Goal: Task Accomplishment & Management: Manage account settings

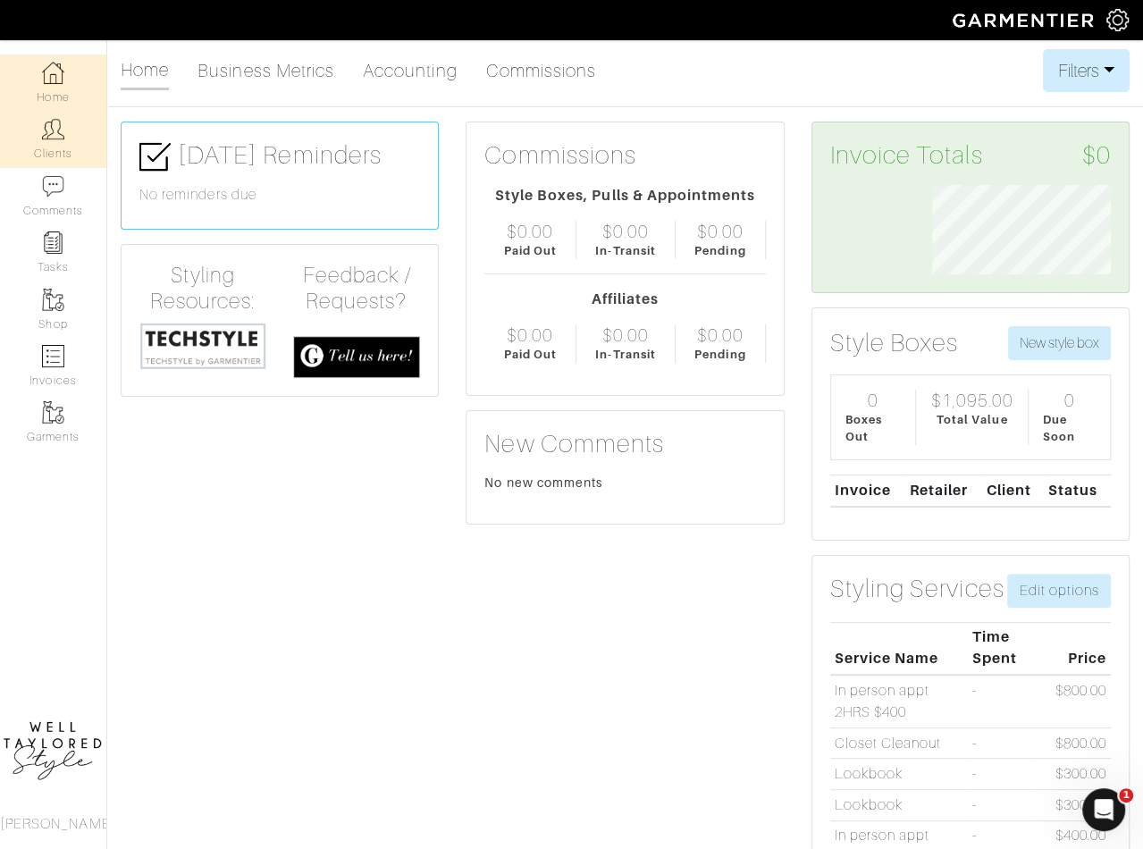
click at [41, 150] on link "Clients" at bounding box center [53, 139] width 106 height 56
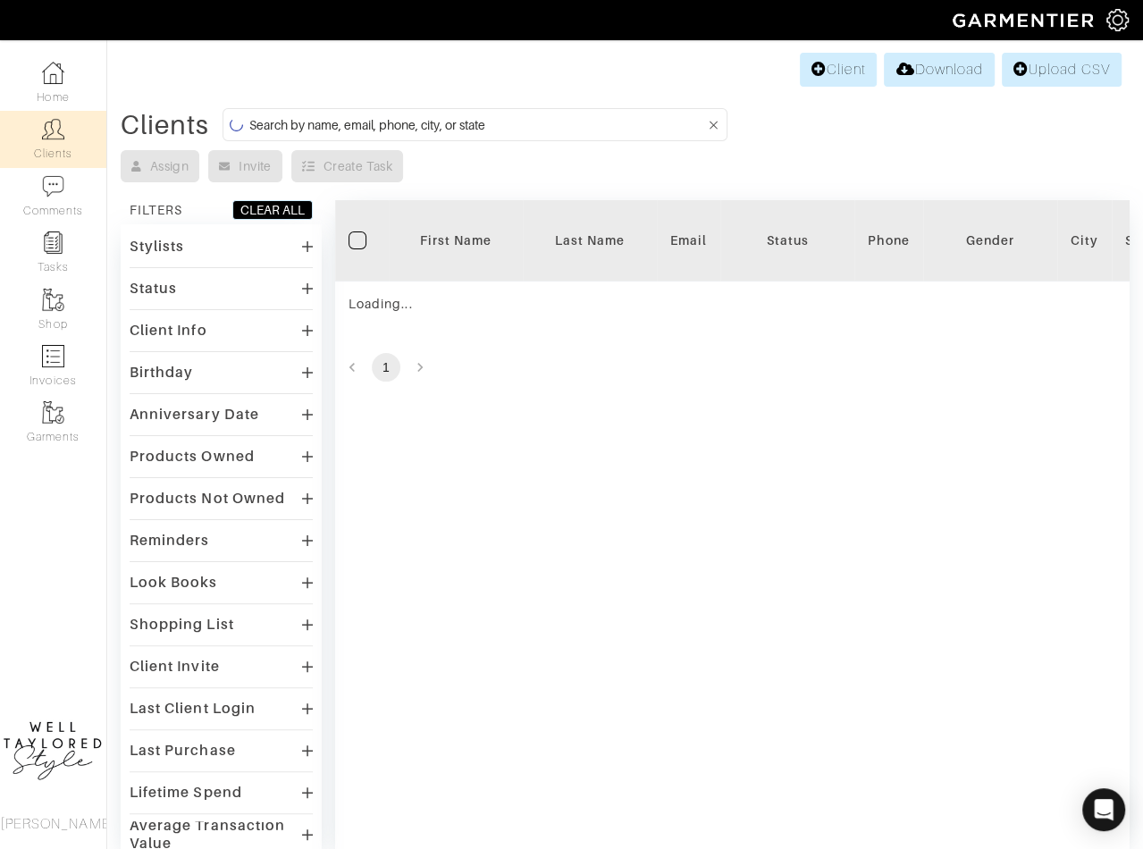
click at [411, 120] on input at bounding box center [477, 125] width 457 height 22
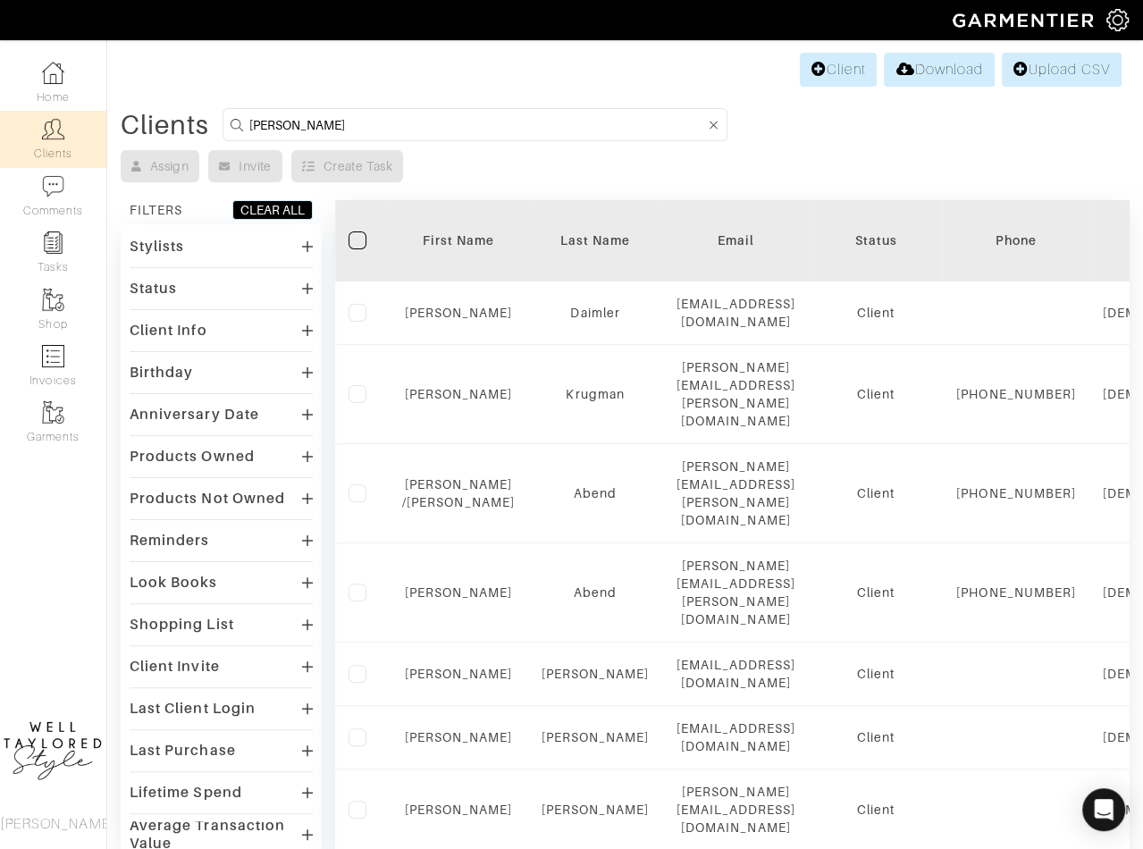
type input "andrew ahern"
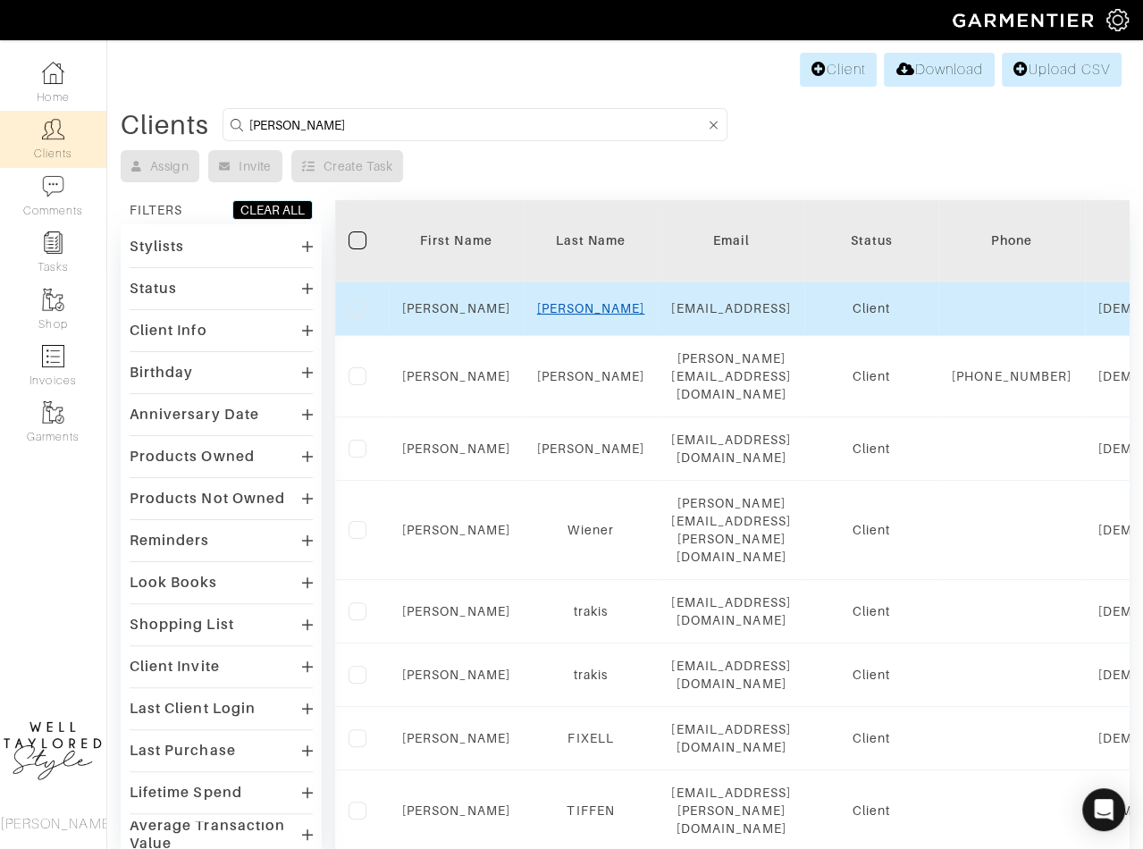
click at [597, 303] on link "AHERN" at bounding box center [591, 308] width 108 height 14
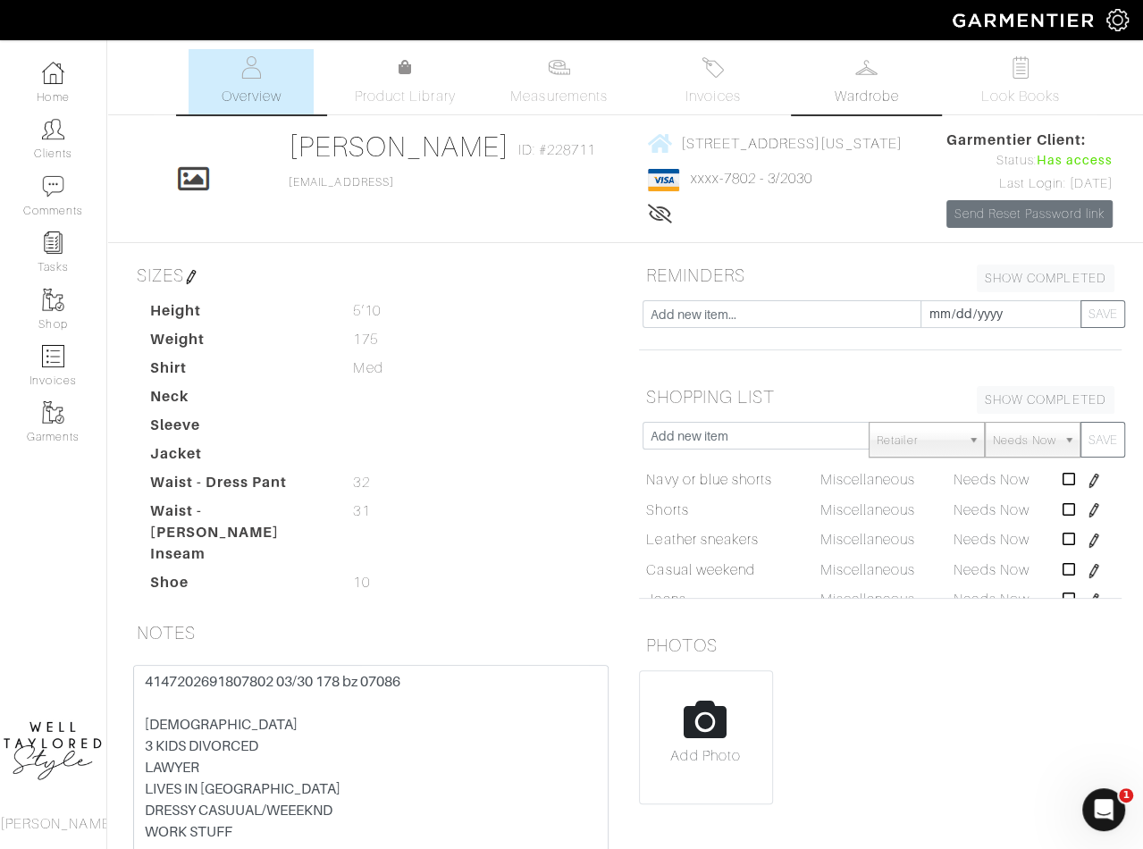
click at [851, 72] on link "Wardrobe" at bounding box center [866, 81] width 125 height 65
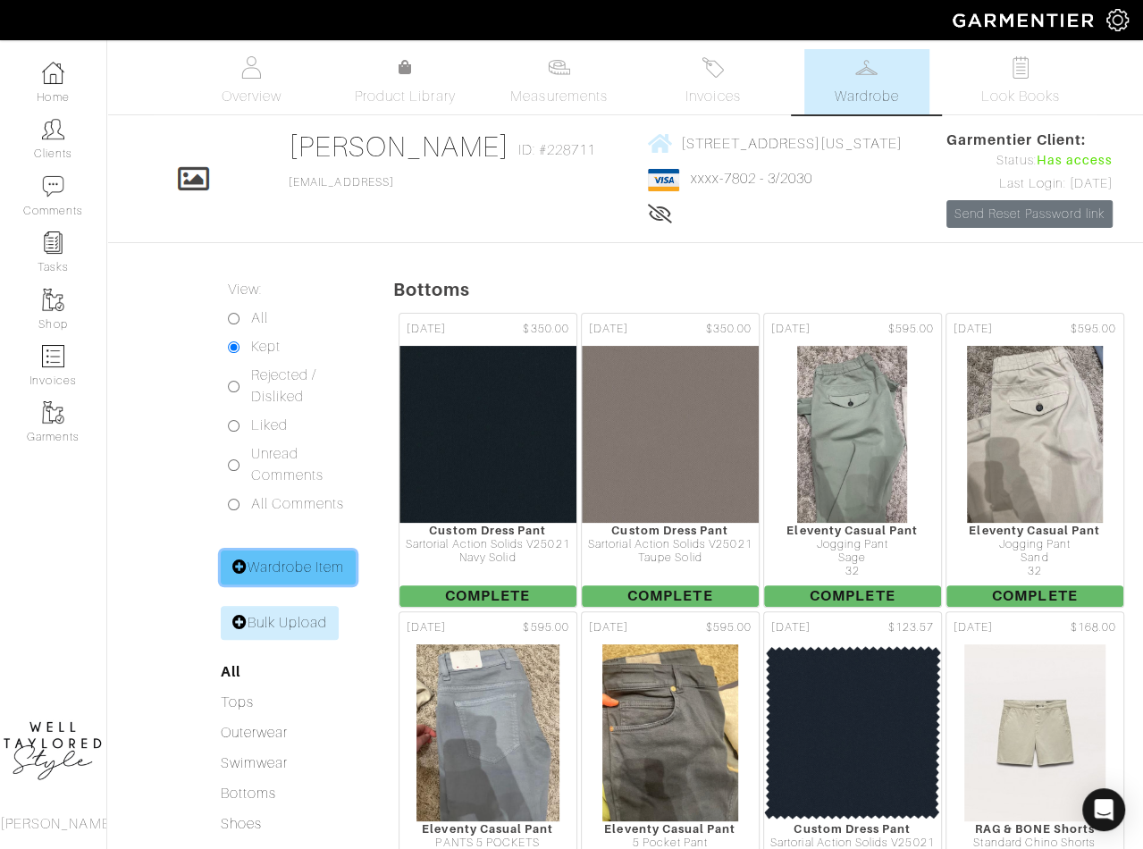
click at [276, 585] on link "Wardrobe Item" at bounding box center [289, 568] width 136 height 34
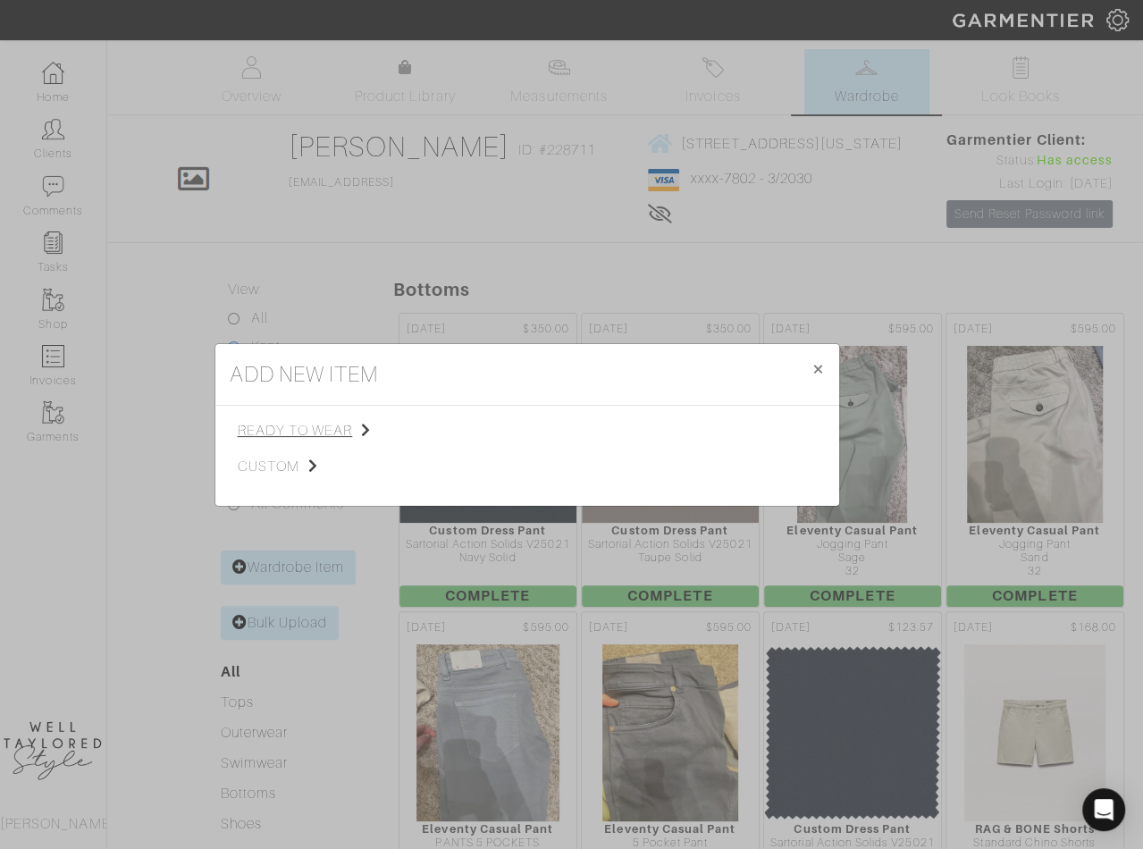
click at [341, 430] on span "ready to wear" at bounding box center [328, 430] width 180 height 21
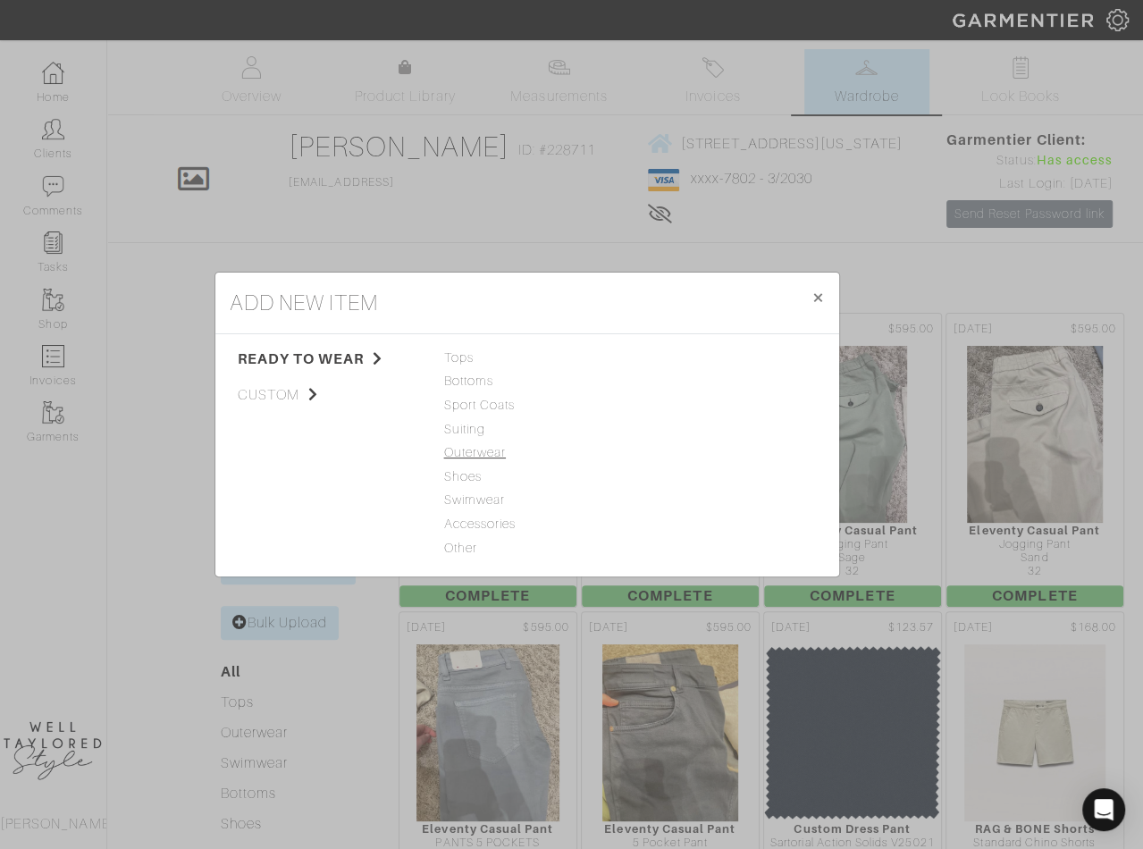
click at [467, 453] on span "Outerwear" at bounding box center [527, 453] width 166 height 20
click at [656, 358] on link "Jacket" at bounding box center [656, 357] width 39 height 14
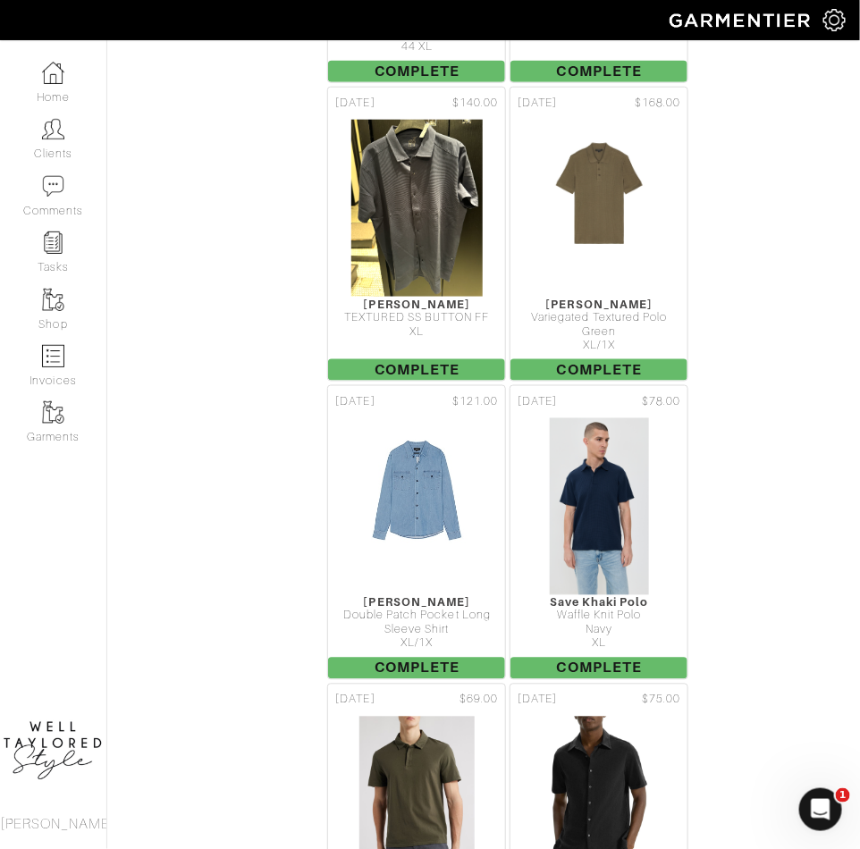
scroll to position [2438, 0]
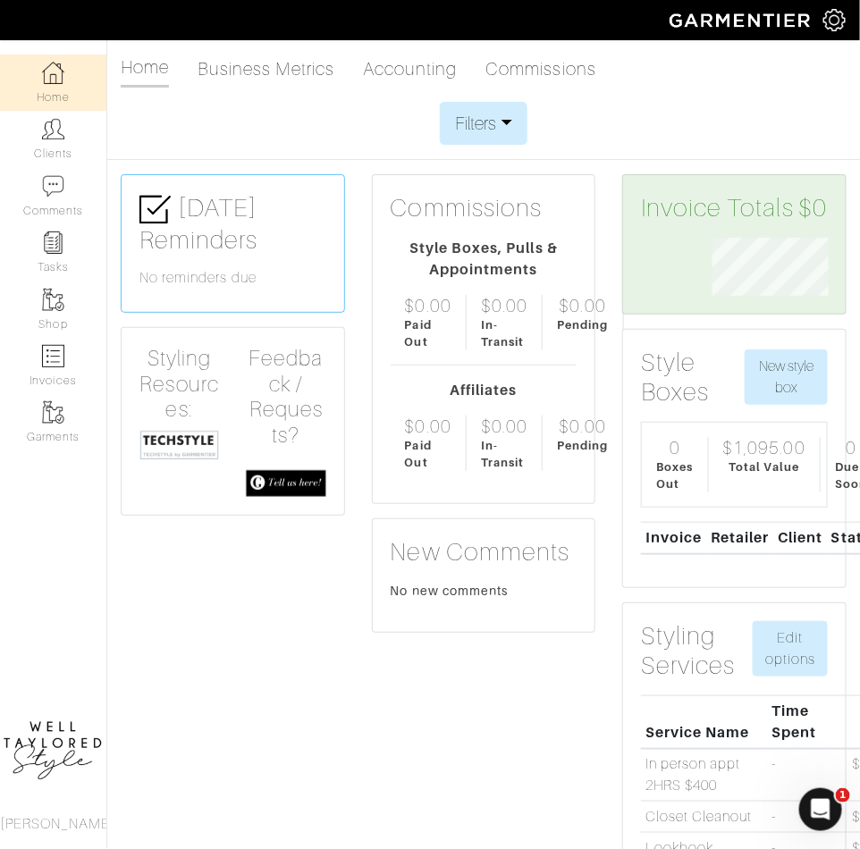
scroll to position [58, 142]
click at [30, 152] on link "Clients" at bounding box center [53, 139] width 106 height 56
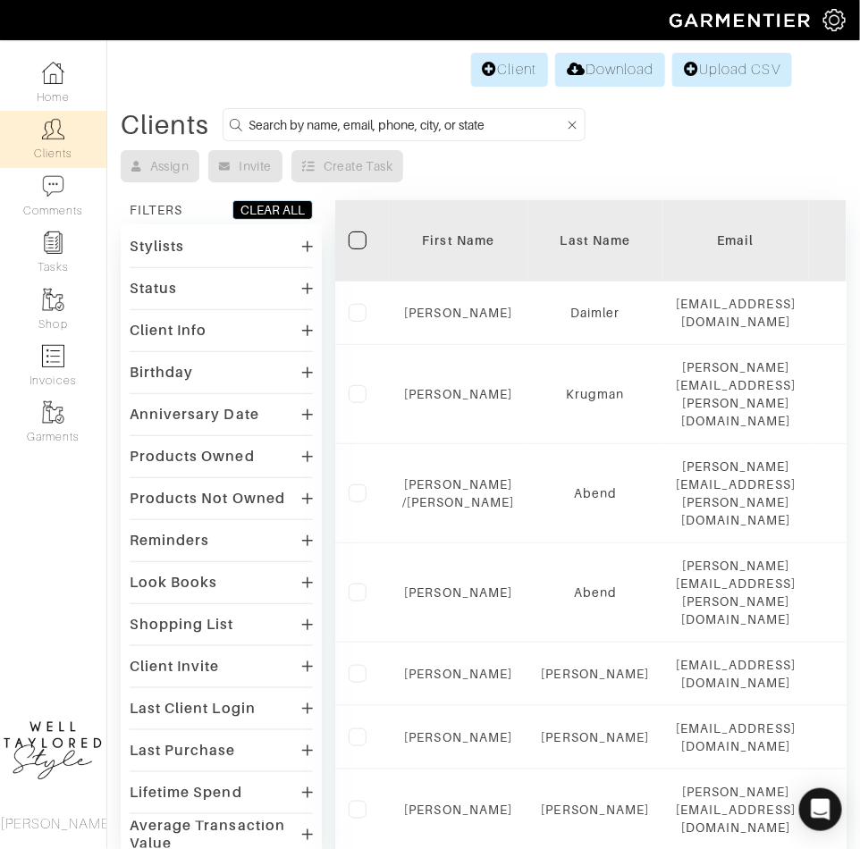
click at [398, 125] on input at bounding box center [405, 125] width 315 height 22
type input "anniel"
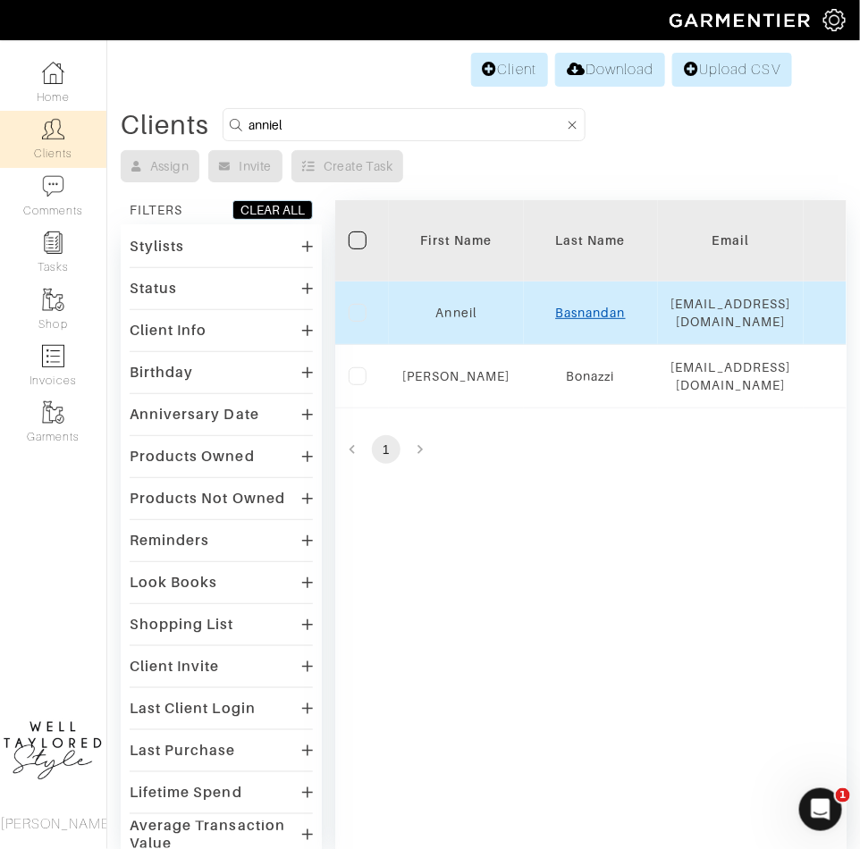
click at [571, 314] on link "Basnandan" at bounding box center [590, 313] width 70 height 14
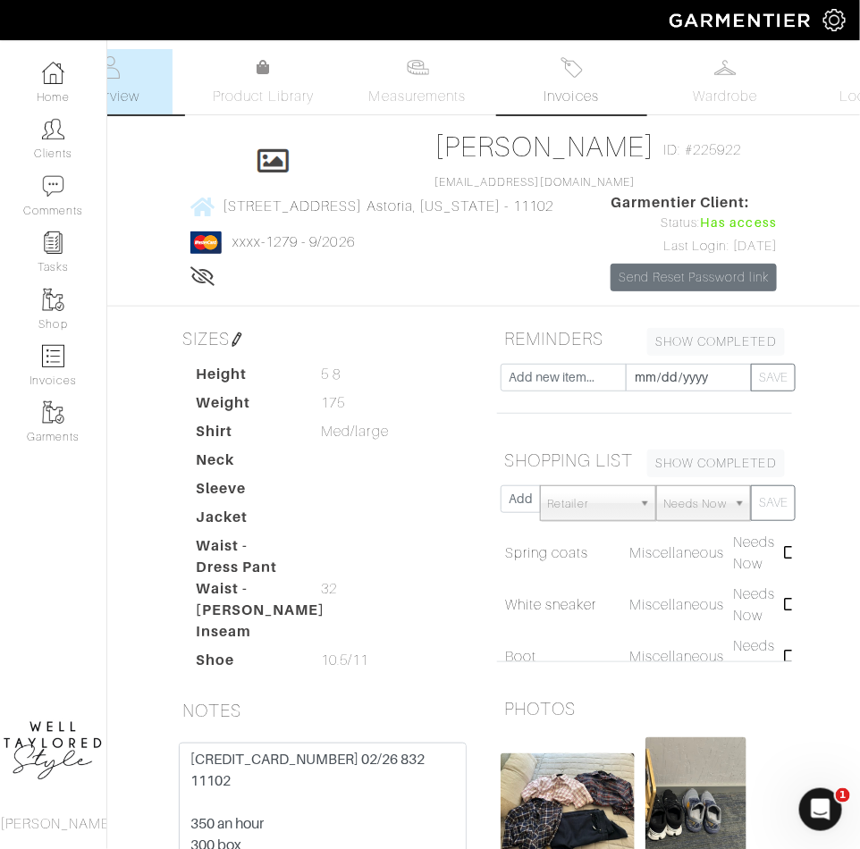
click at [593, 82] on link "Invoices" at bounding box center [571, 81] width 125 height 65
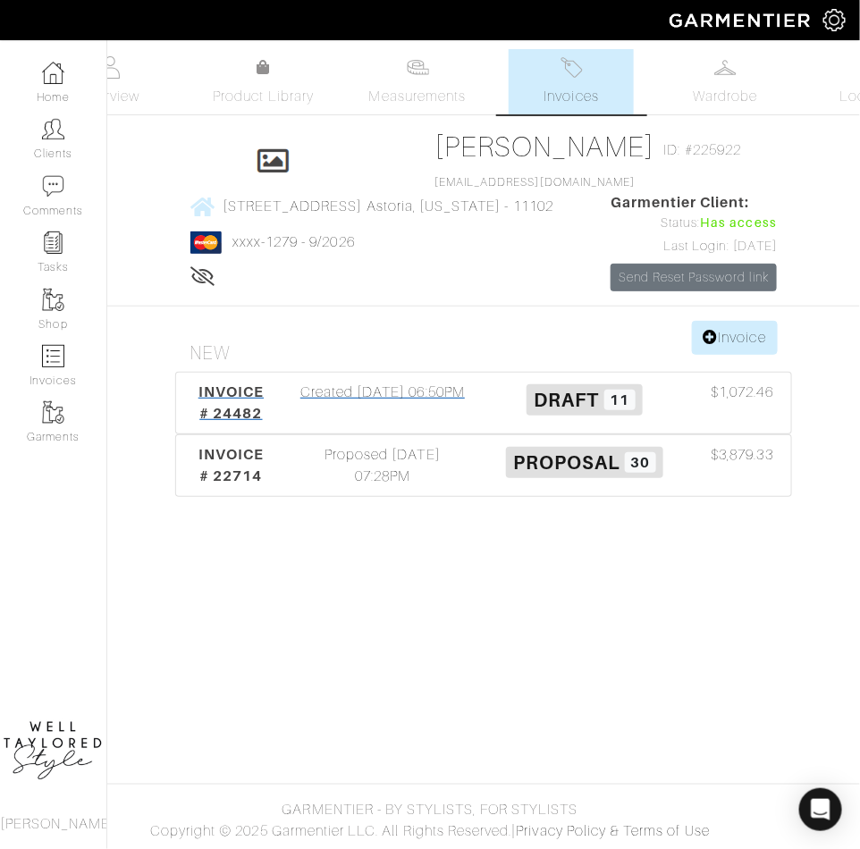
click at [349, 390] on div "Created [DATE] 06:50PM" at bounding box center [383, 403] width 202 height 43
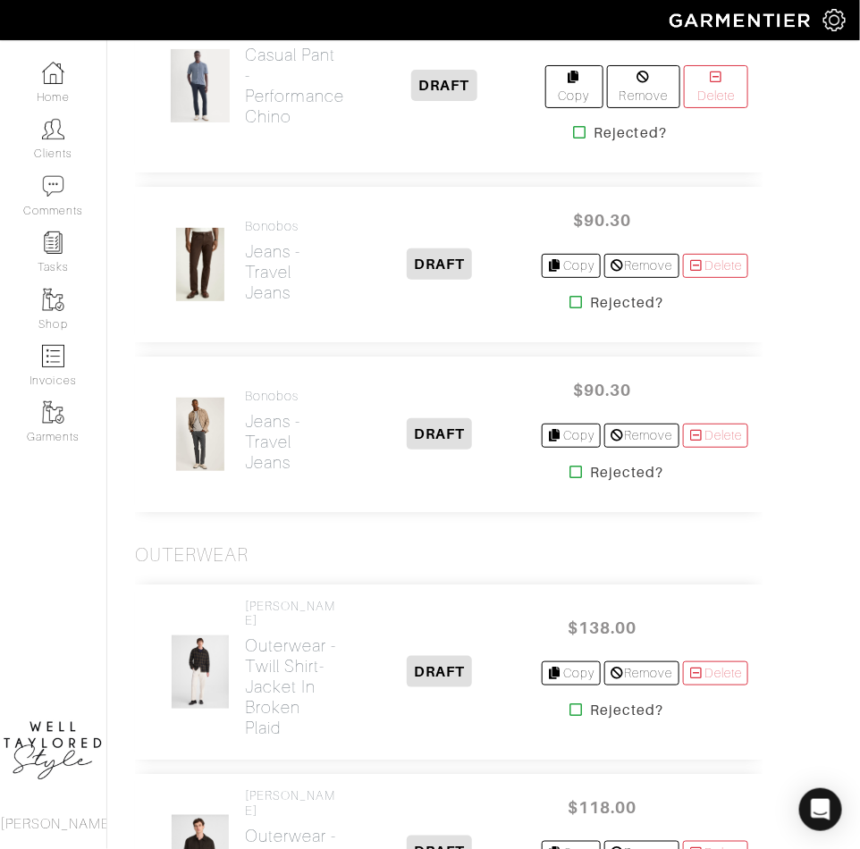
scroll to position [1730, 0]
